Goal: Transaction & Acquisition: Purchase product/service

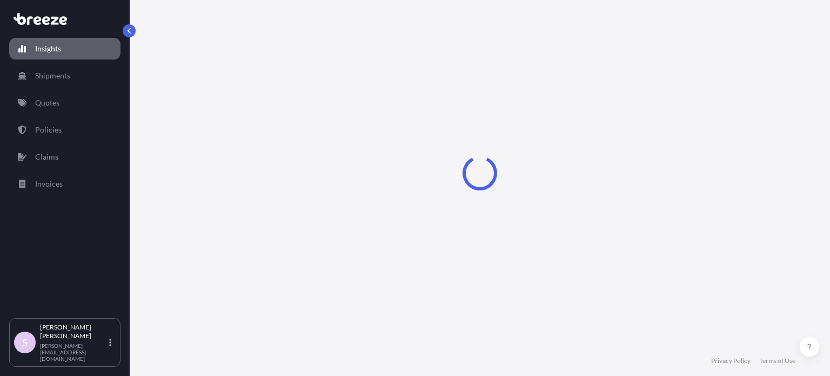
select select "2025"
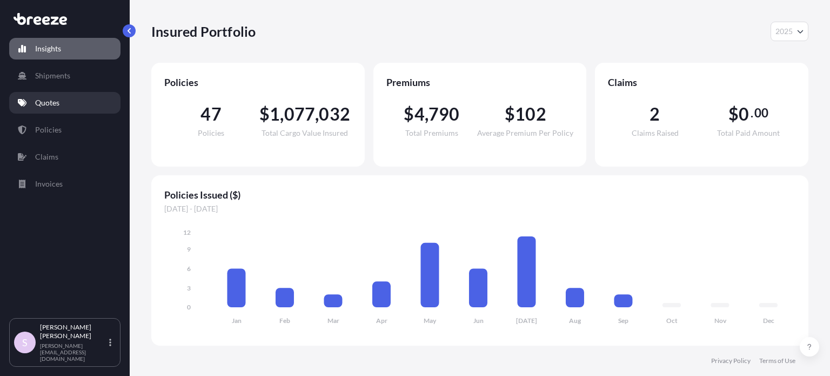
click at [58, 105] on p "Quotes" at bounding box center [47, 102] width 24 height 11
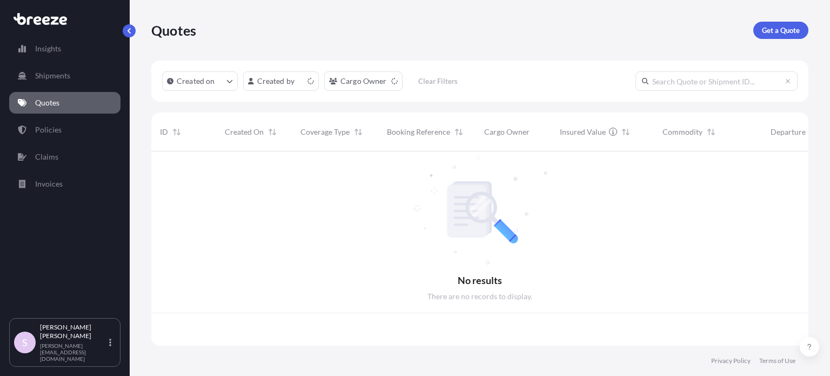
scroll to position [192, 649]
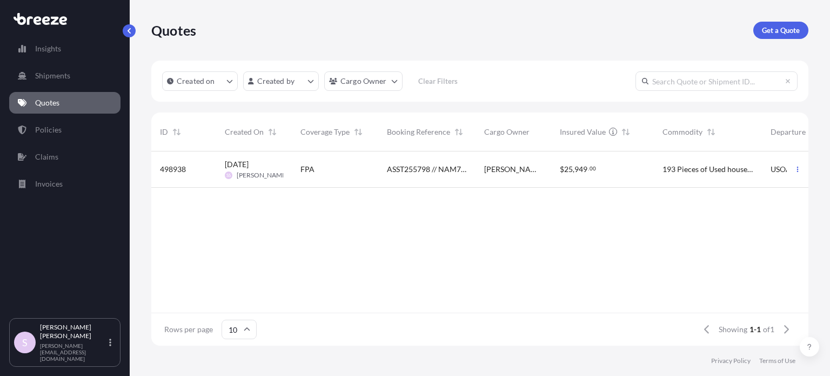
click at [690, 80] on input "text" at bounding box center [717, 80] width 162 height 19
paste input "ASST255798"
type input "ASST255798"
click at [564, 170] on span "25" at bounding box center [568, 169] width 9 height 8
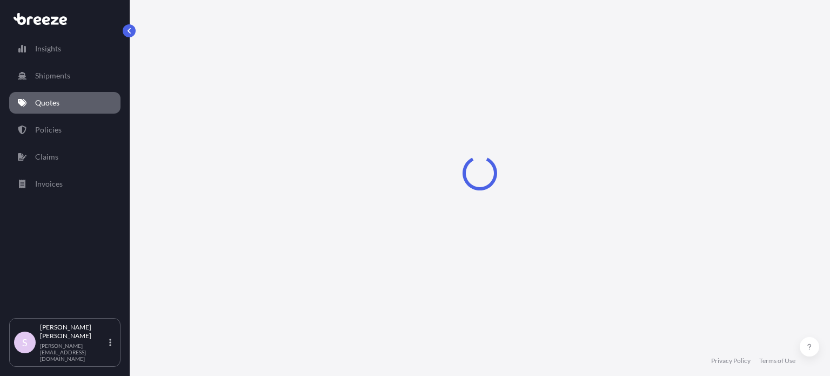
select select "Sea"
select select "Road"
select select "2"
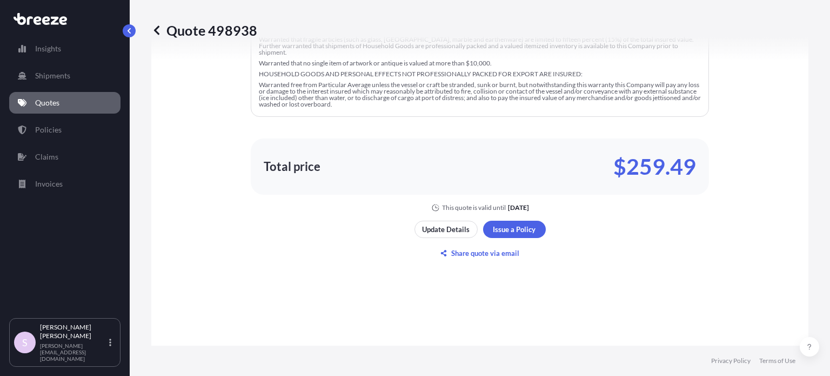
scroll to position [865, 0]
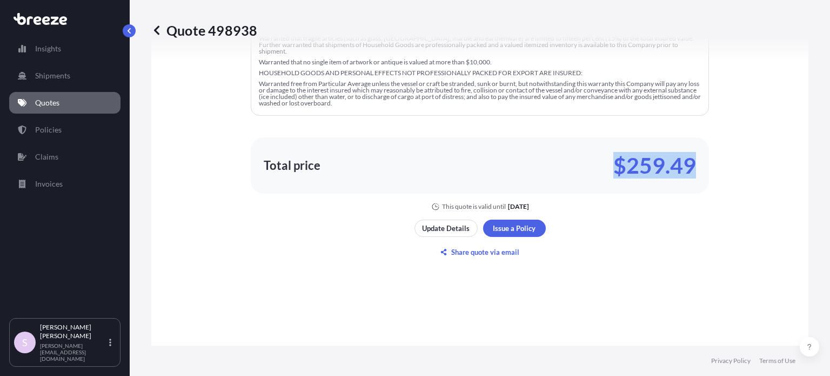
drag, startPoint x: 608, startPoint y: 163, endPoint x: 688, endPoint y: 177, distance: 81.2
click at [688, 174] on div "Total price $259.49" at bounding box center [480, 165] width 432 height 17
copy p "$259.49"
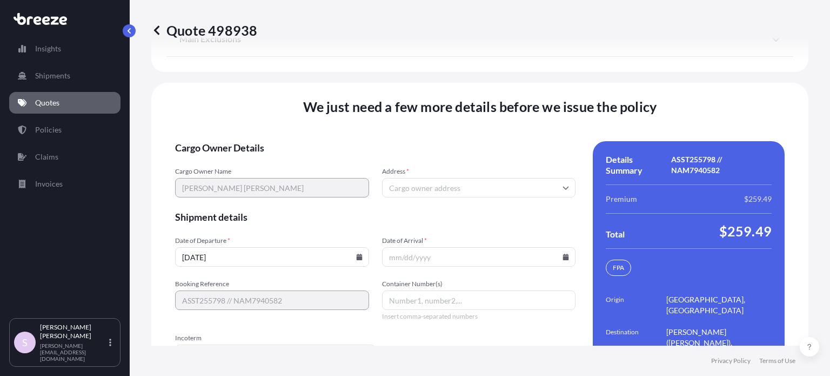
scroll to position [1700, 0]
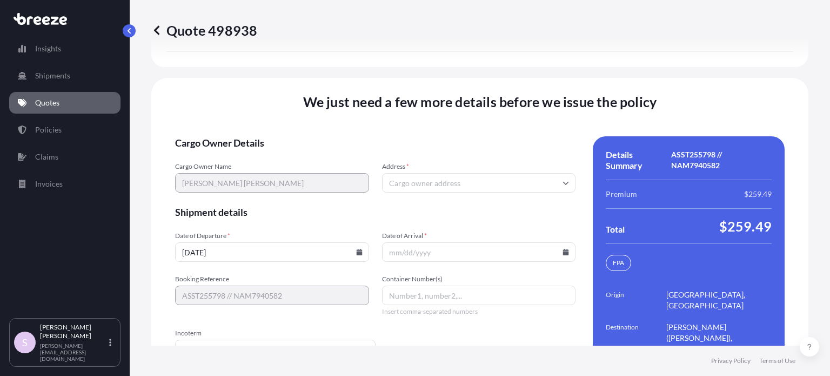
click at [410, 173] on input "Address *" at bounding box center [479, 182] width 194 height 19
paste input "[STREET_ADDRESS][US_STATE]"
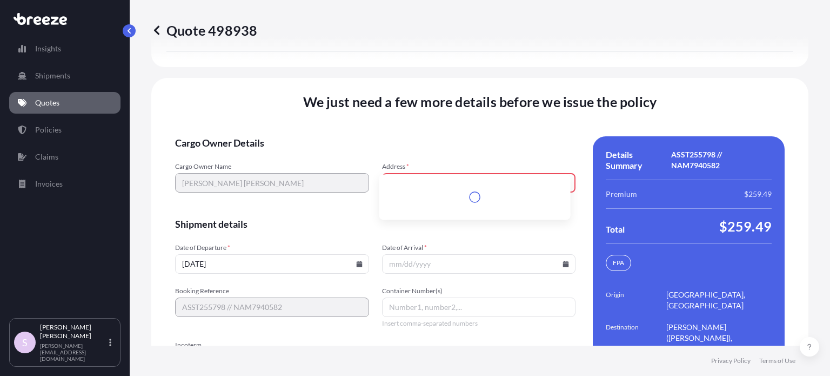
scroll to position [1702, 0]
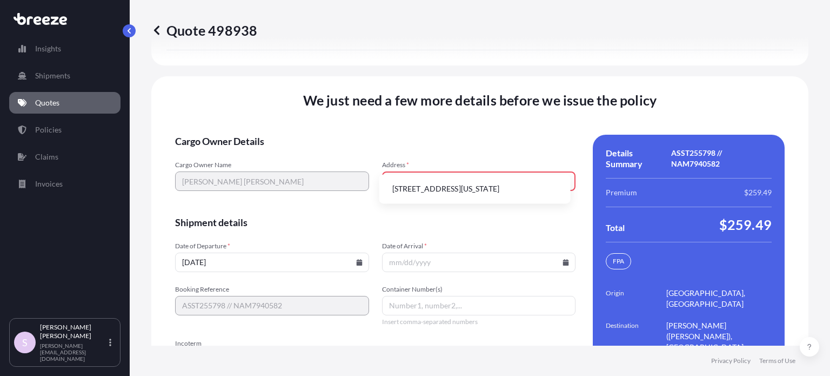
click at [438, 184] on li "[STREET_ADDRESS][US_STATE]" at bounding box center [475, 188] width 183 height 21
type input "[STREET_ADDRESS]"
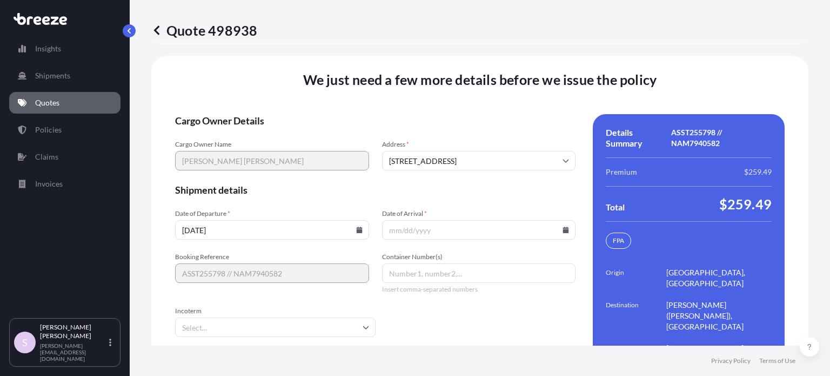
scroll to position [1734, 0]
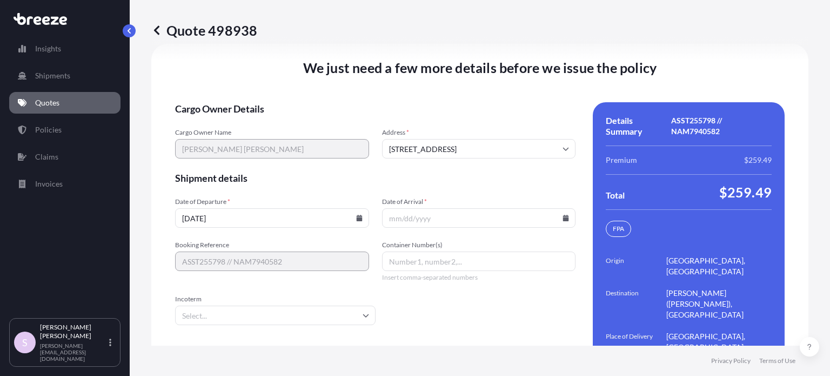
click at [356, 215] on icon at bounding box center [359, 218] width 6 height 6
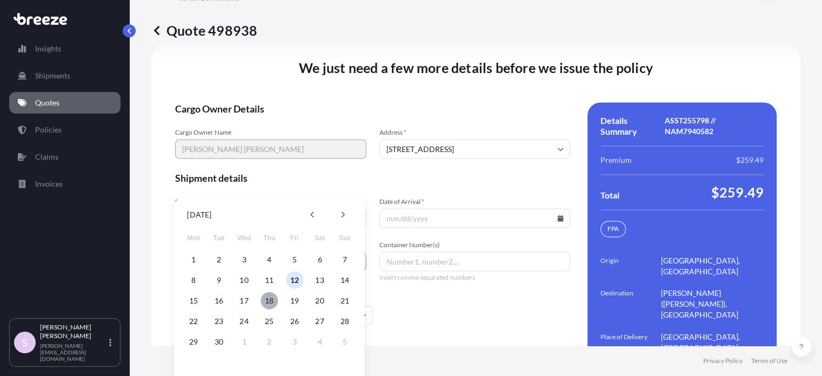
click at [268, 300] on button "18" at bounding box center [269, 300] width 17 height 17
type input "[DATE]"
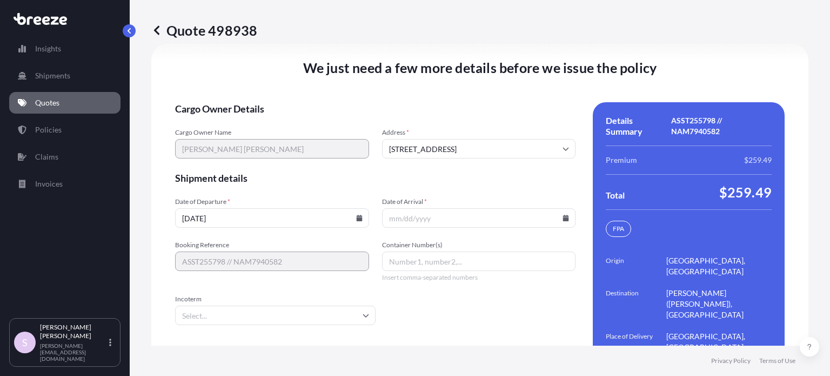
click at [563, 215] on icon at bounding box center [566, 218] width 6 height 6
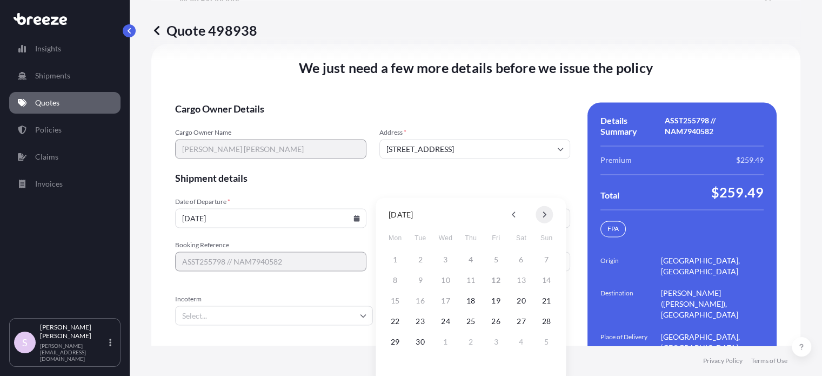
click at [545, 215] on icon at bounding box center [544, 214] width 4 height 6
click at [543, 218] on button at bounding box center [544, 214] width 17 height 17
click at [394, 276] on button "3" at bounding box center [394, 279] width 17 height 17
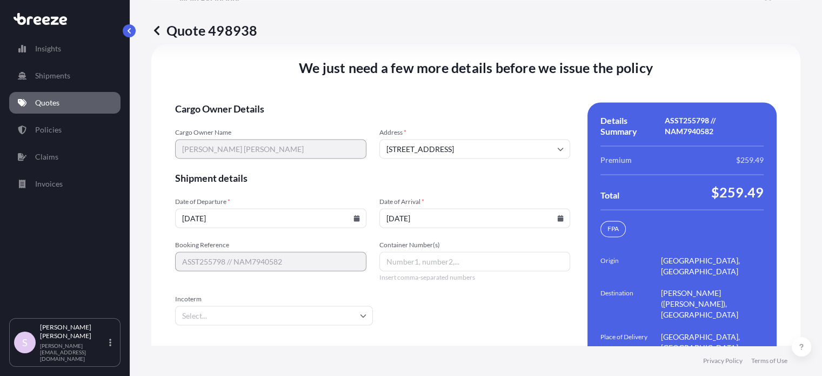
type input "[DATE]"
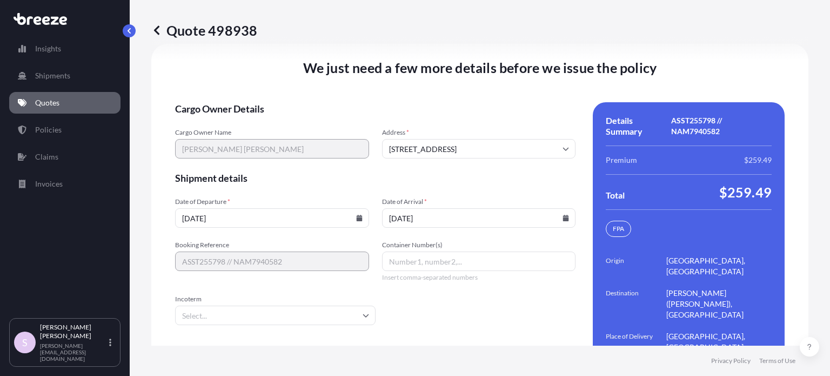
click at [444, 171] on span "Shipment details" at bounding box center [375, 177] width 401 height 13
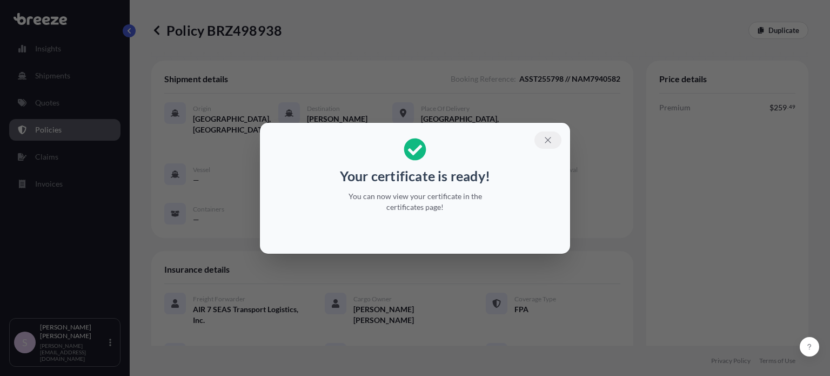
click at [551, 142] on icon "button" at bounding box center [548, 140] width 10 height 10
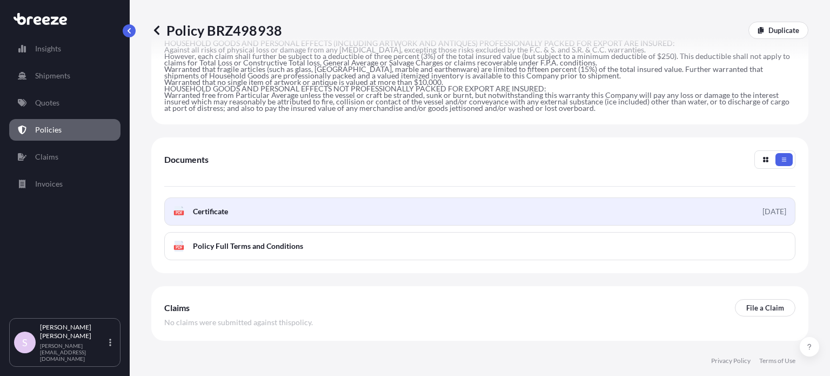
scroll to position [473, 0]
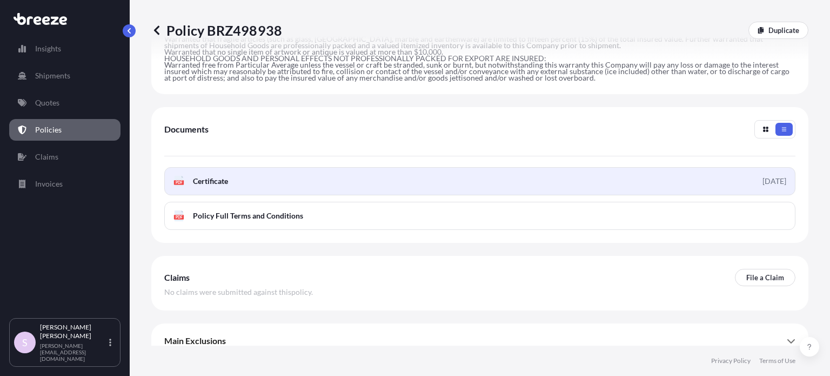
click at [418, 171] on link "PDF Certificate [DATE]" at bounding box center [479, 181] width 631 height 28
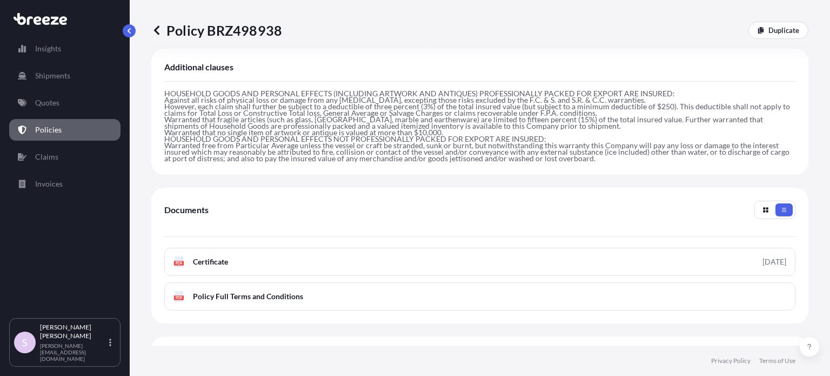
scroll to position [311, 0]
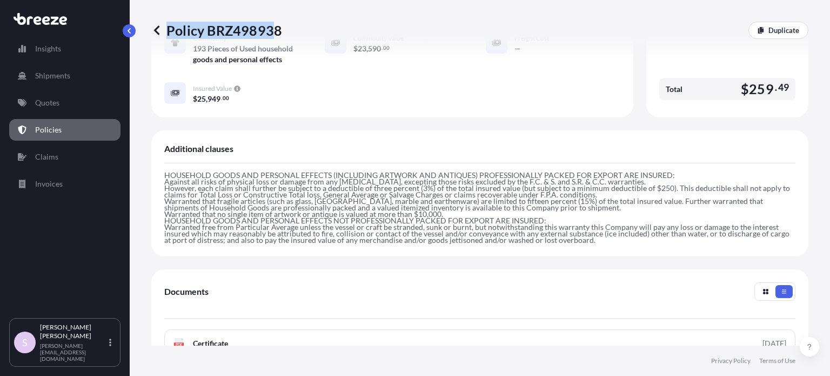
drag, startPoint x: 288, startPoint y: 28, endPoint x: 277, endPoint y: 29, distance: 11.5
click at [277, 29] on div "Policy BRZ498938 Duplicate" at bounding box center [479, 30] width 657 height 17
drag, startPoint x: 286, startPoint y: 30, endPoint x: 278, endPoint y: 34, distance: 8.7
click at [278, 34] on div "Policy BRZ498938 Duplicate" at bounding box center [479, 30] width 657 height 17
copy p "Policy BRZ498938"
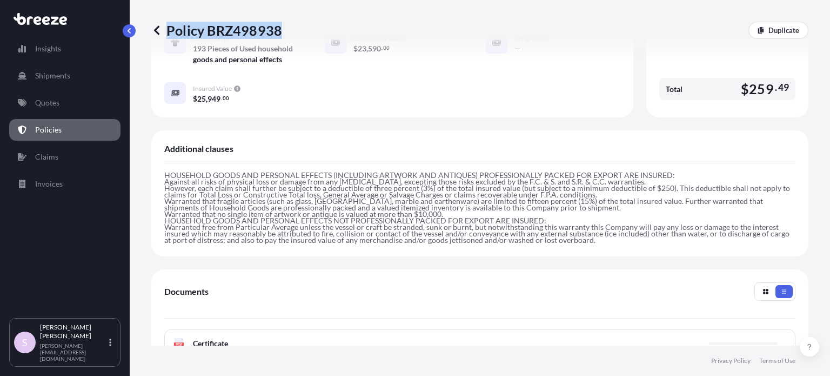
copy p "Policy BRZ498938"
click at [599, 98] on div "Freight Forwarder AIR 7 SEAS Transport Logistics, Inc. Cargo Owner [PERSON_NAME…" at bounding box center [392, 48] width 456 height 151
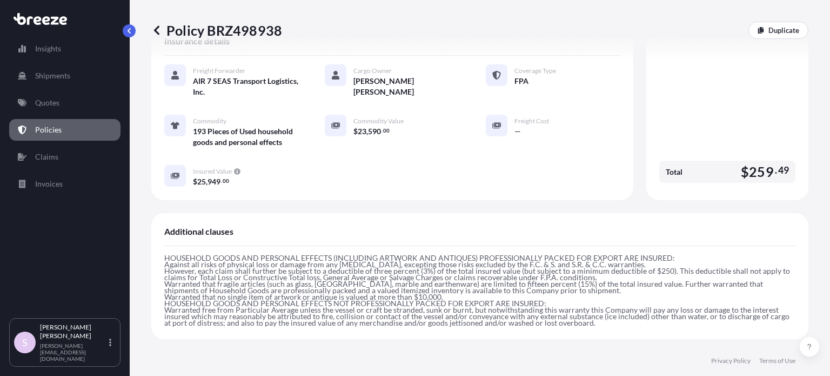
scroll to position [203, 0]
